Goal: Check status: Check status

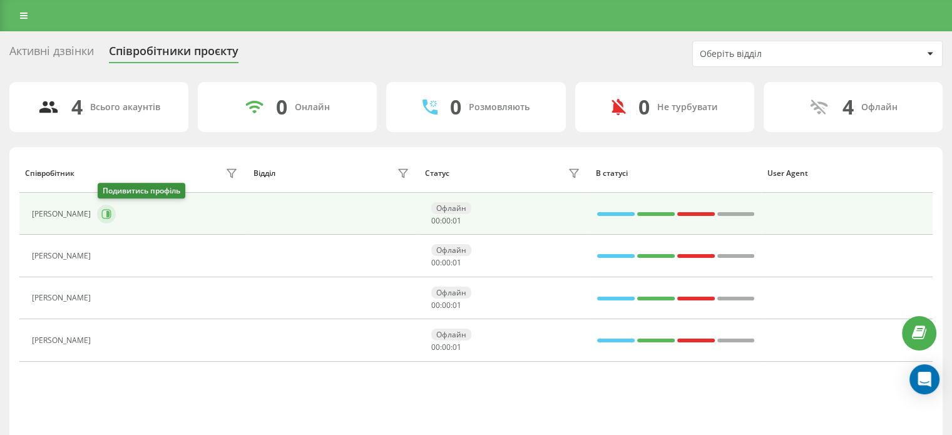
click at [105, 217] on icon at bounding box center [106, 213] width 9 height 9
click at [113, 208] on button at bounding box center [106, 214] width 19 height 19
click at [110, 213] on icon at bounding box center [106, 214] width 10 height 10
click at [103, 212] on icon at bounding box center [106, 213] width 9 height 9
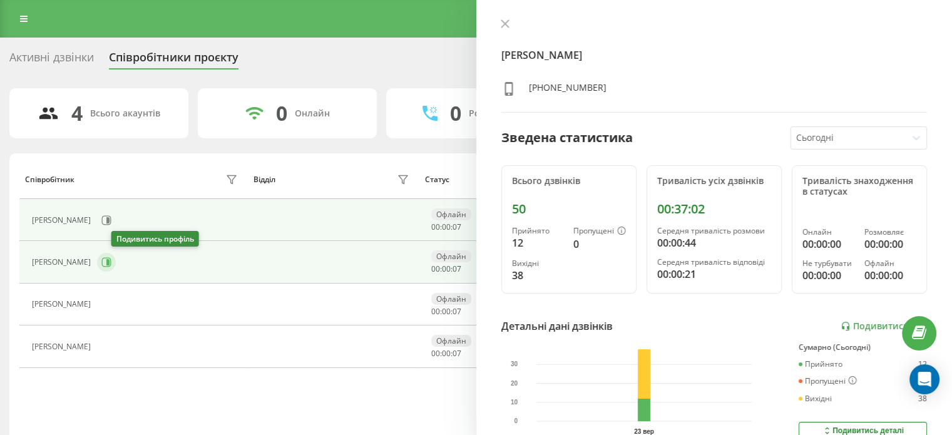
click at [110, 260] on icon at bounding box center [107, 262] width 3 height 6
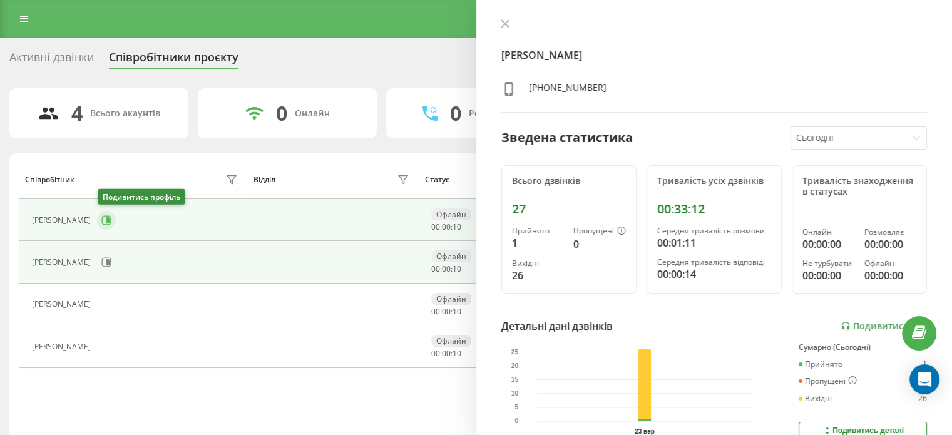
click at [101, 227] on button at bounding box center [106, 220] width 19 height 19
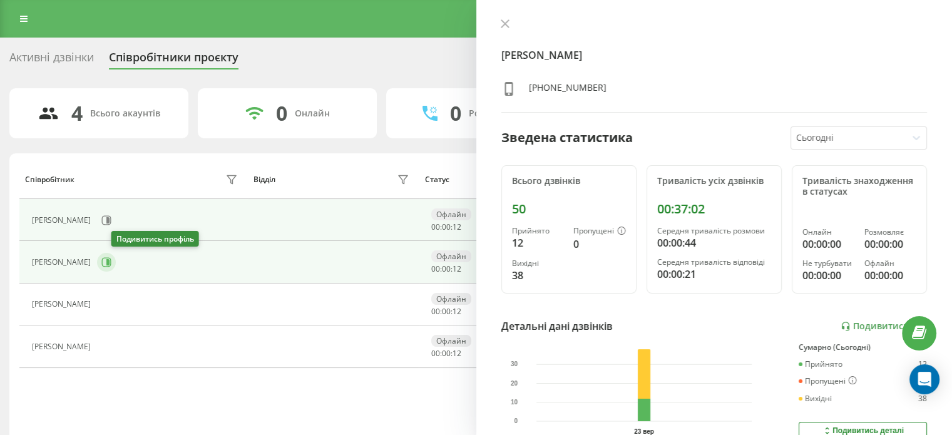
click at [111, 260] on icon at bounding box center [106, 262] width 10 height 10
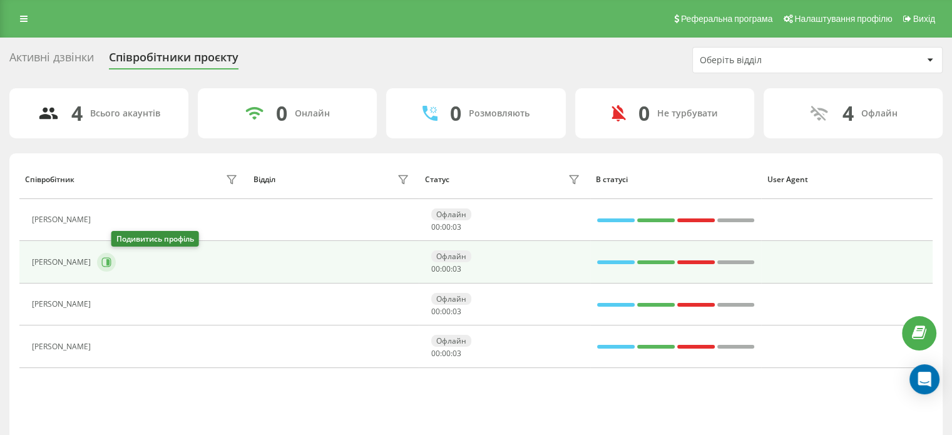
click at [111, 262] on icon at bounding box center [106, 262] width 10 height 10
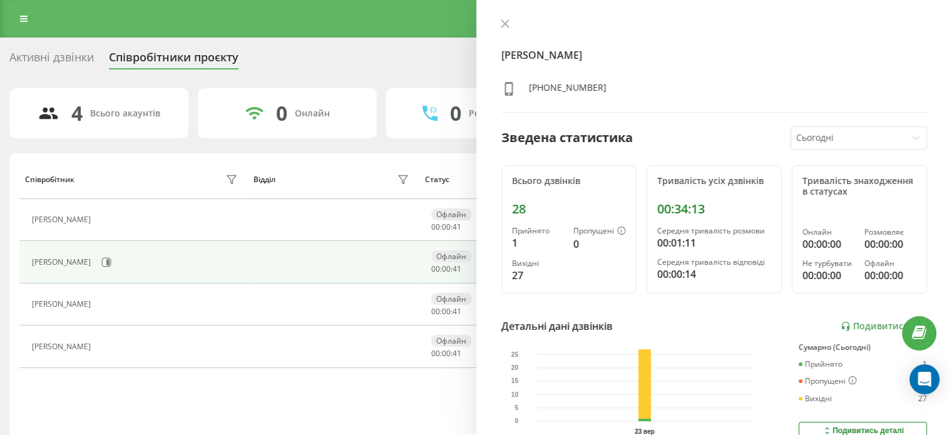
click at [509, 19] on div at bounding box center [714, 25] width 426 height 13
click at [507, 20] on icon at bounding box center [505, 23] width 9 height 9
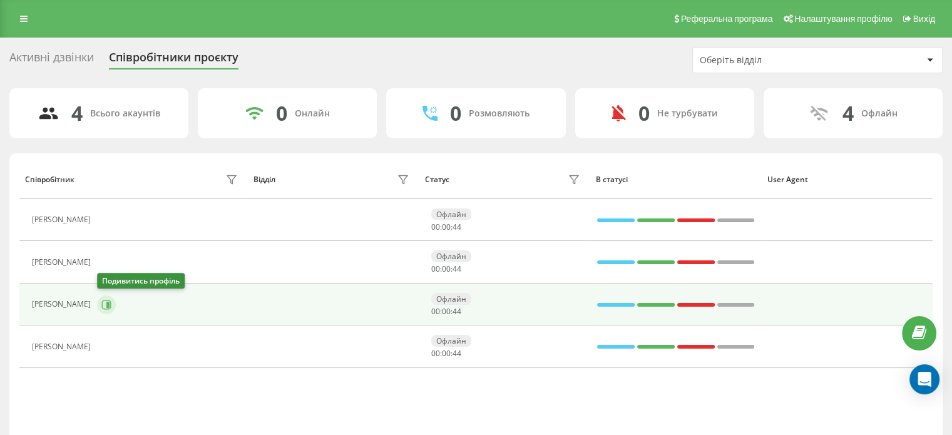
click at [110, 302] on icon at bounding box center [107, 304] width 3 height 6
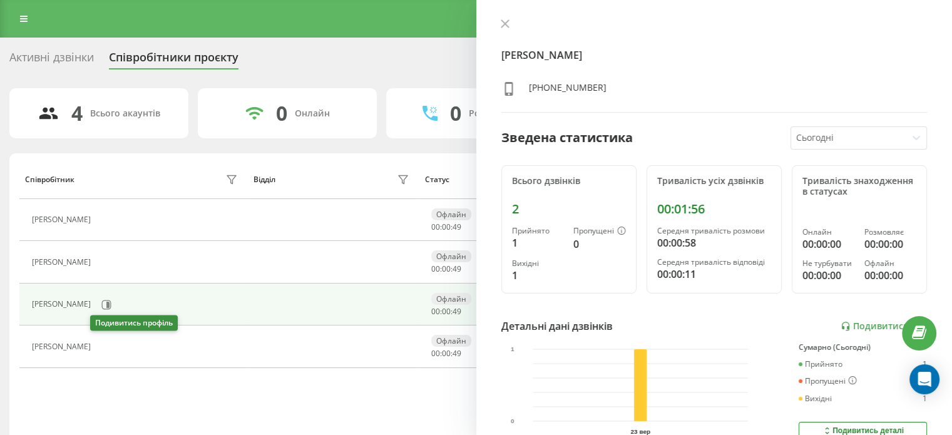
click at [100, 344] on icon at bounding box center [105, 347] width 10 height 10
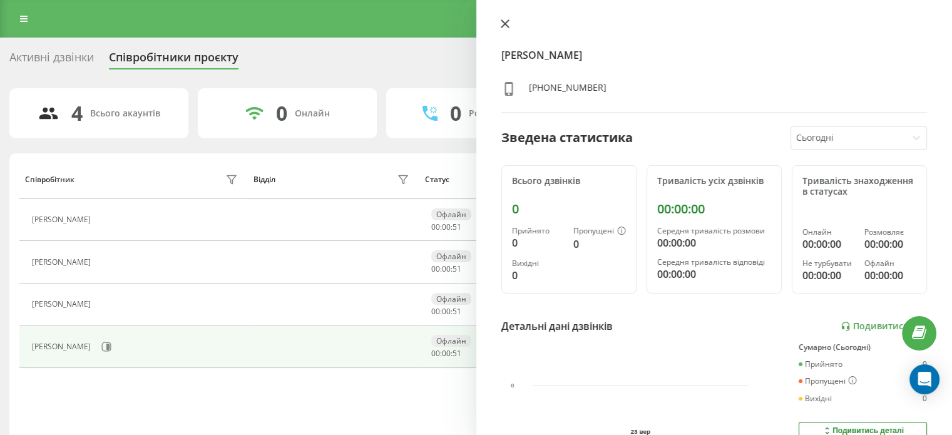
click at [507, 21] on icon at bounding box center [505, 24] width 8 height 8
